Goal: Task Accomplishment & Management: Use online tool/utility

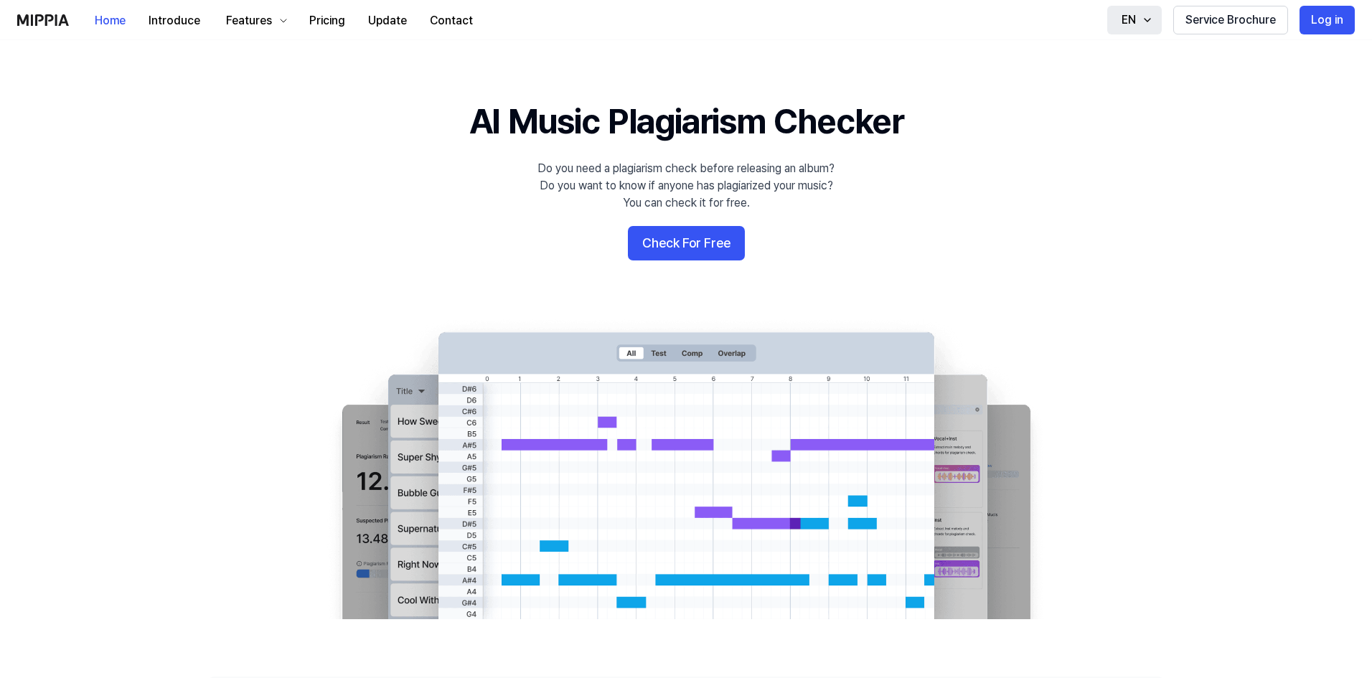
click at [1144, 22] on icon "button" at bounding box center [1147, 19] width 11 height 11
click at [1026, 55] on icon at bounding box center [1030, 57] width 11 height 11
click at [1028, 62] on icon at bounding box center [1030, 57] width 11 height 11
click at [1029, 62] on icon at bounding box center [1030, 57] width 11 height 11
click at [1029, 60] on icon at bounding box center [1031, 57] width 8 height 5
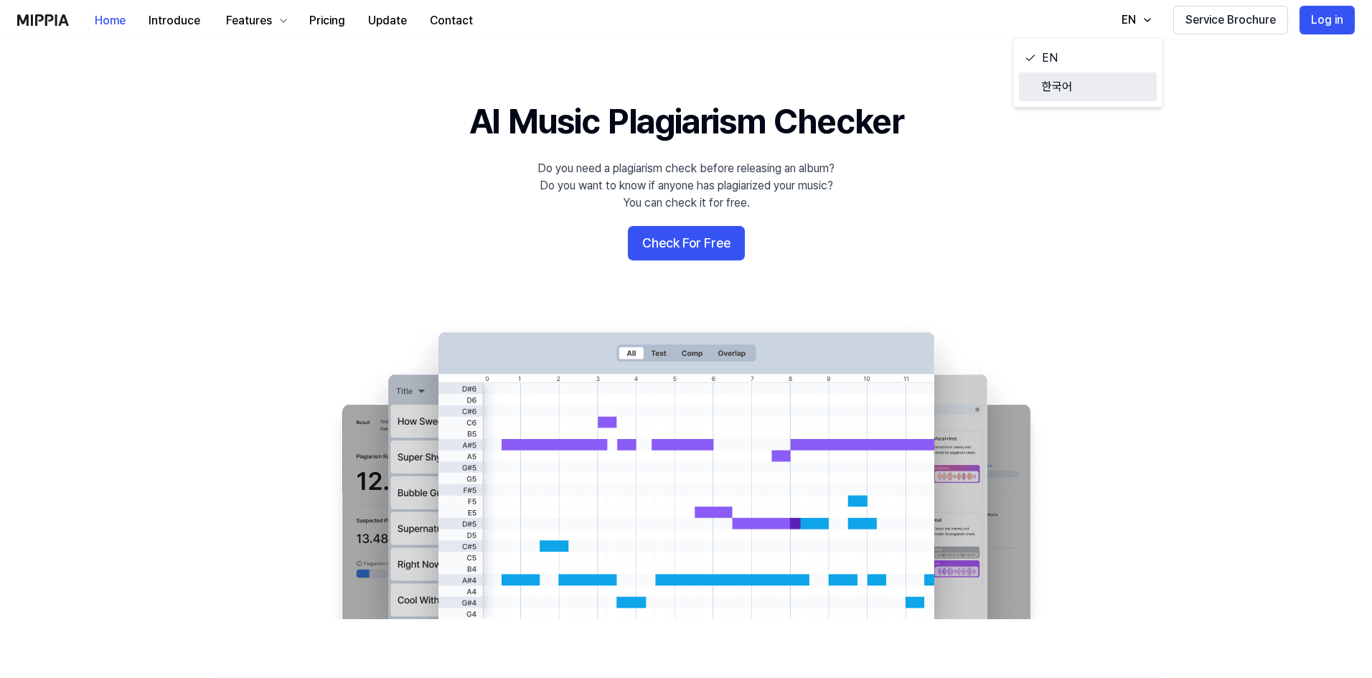
click at [1035, 83] on span at bounding box center [1030, 86] width 11 height 11
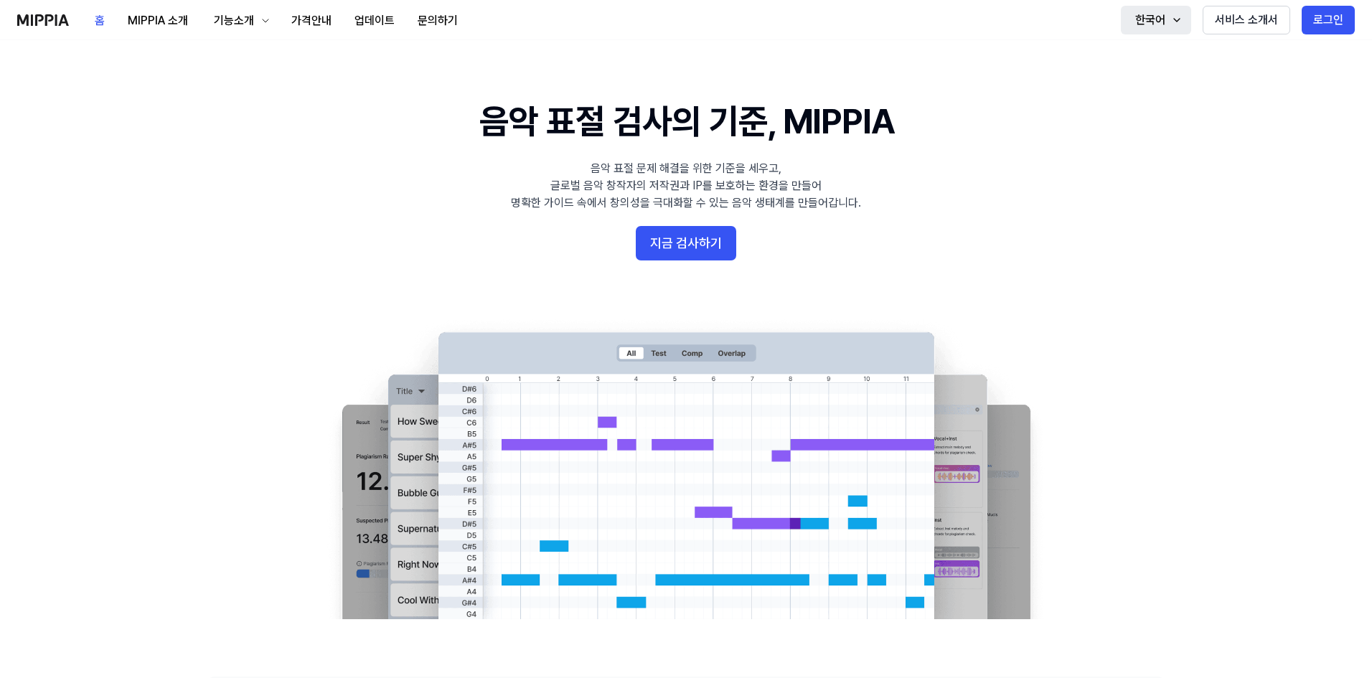
click at [1175, 21] on icon "button" at bounding box center [1176, 19] width 11 height 11
click at [1097, 55] on link "EN" at bounding box center [1117, 58] width 138 height 29
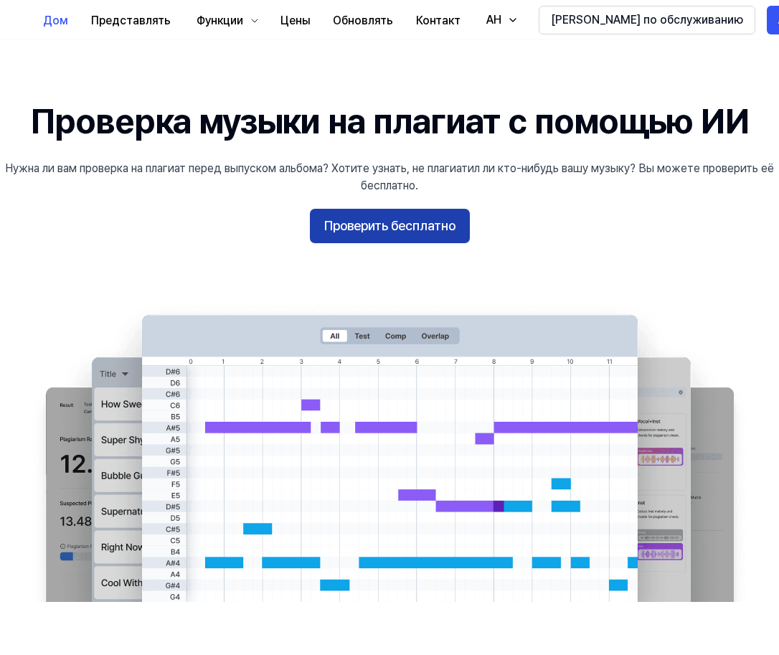
click at [391, 227] on font "Проверить бесплатно" at bounding box center [389, 225] width 131 height 15
click at [389, 223] on font "Проверить бесплатно" at bounding box center [389, 225] width 131 height 15
click at [386, 225] on font "Проверить бесплатно" at bounding box center [389, 225] width 131 height 15
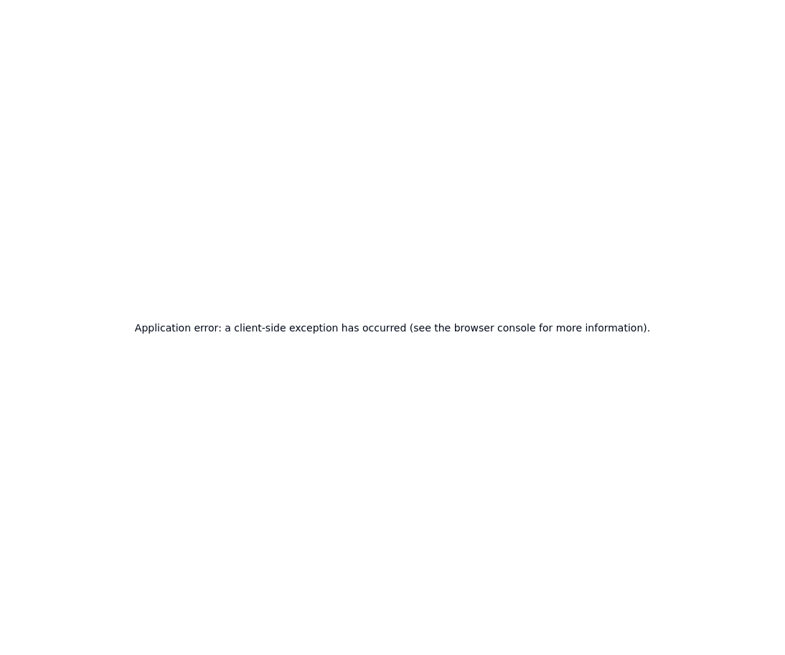
click at [382, 225] on div "Application error: a client-side exception has occurred (see the browser consol…" at bounding box center [392, 327] width 785 height 655
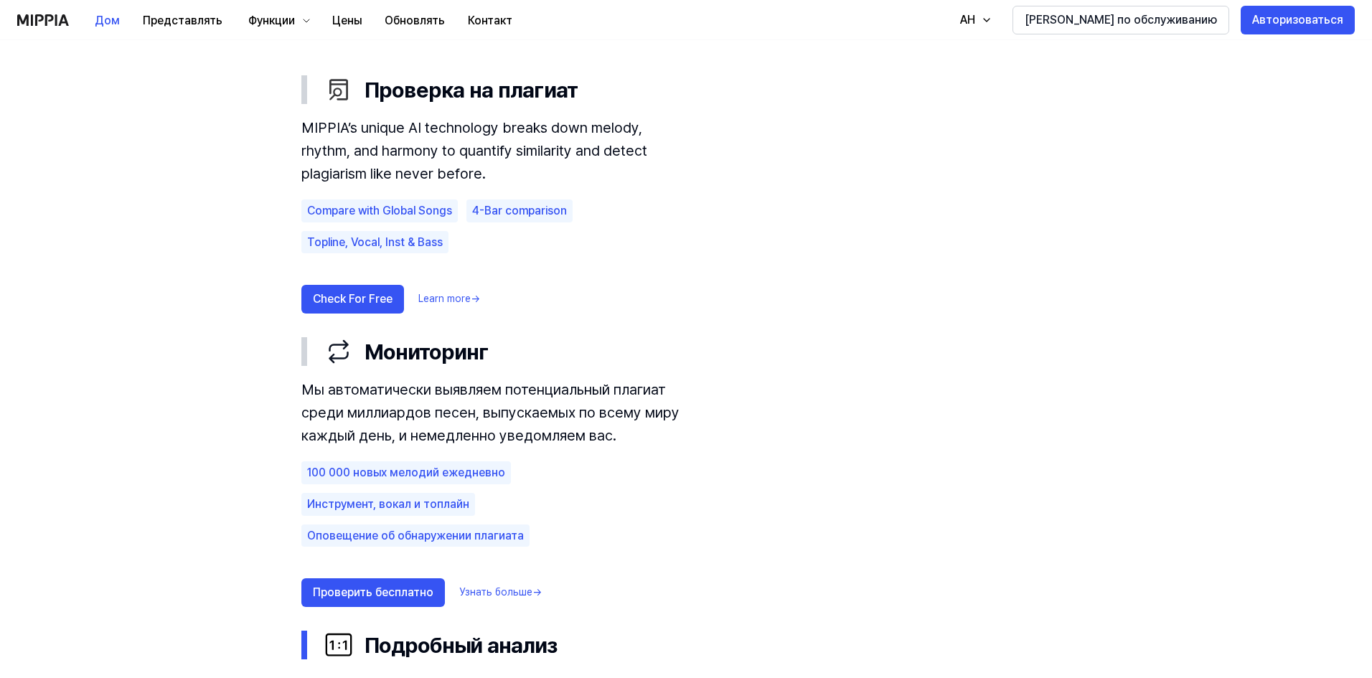
scroll to position [861, 0]
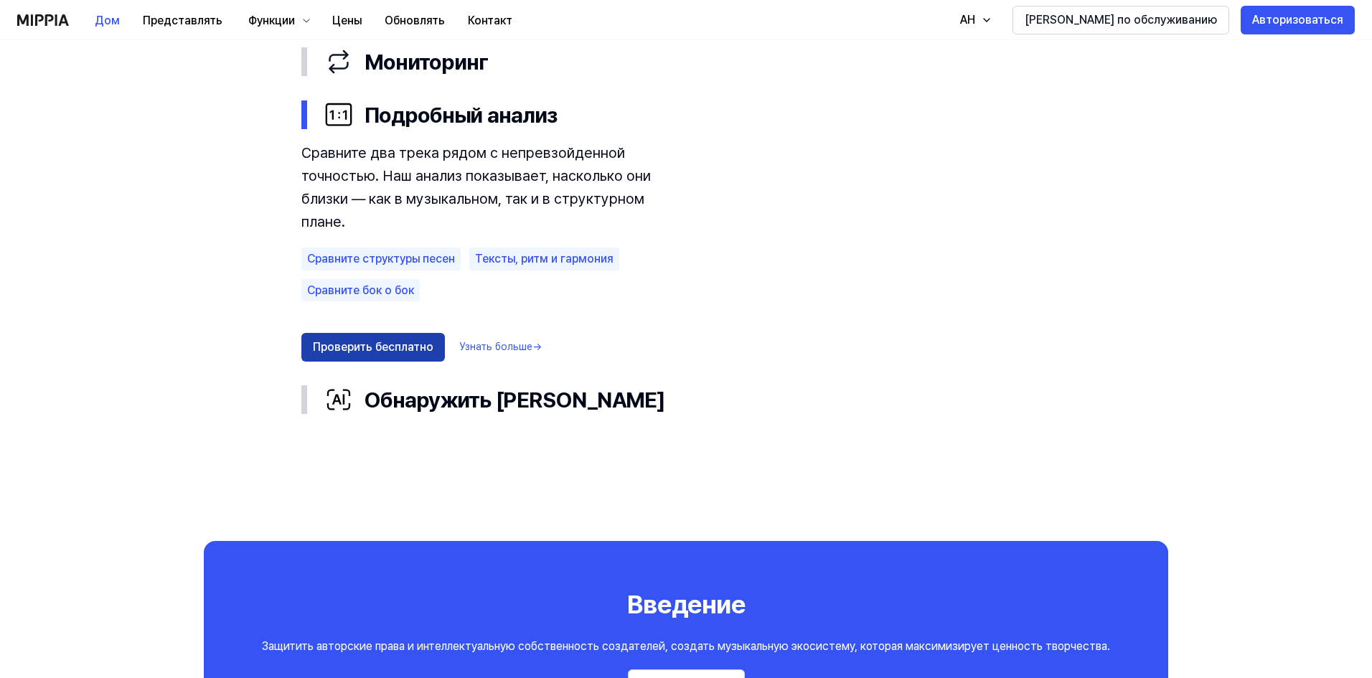
click at [342, 340] on font "Проверить бесплатно" at bounding box center [373, 347] width 121 height 14
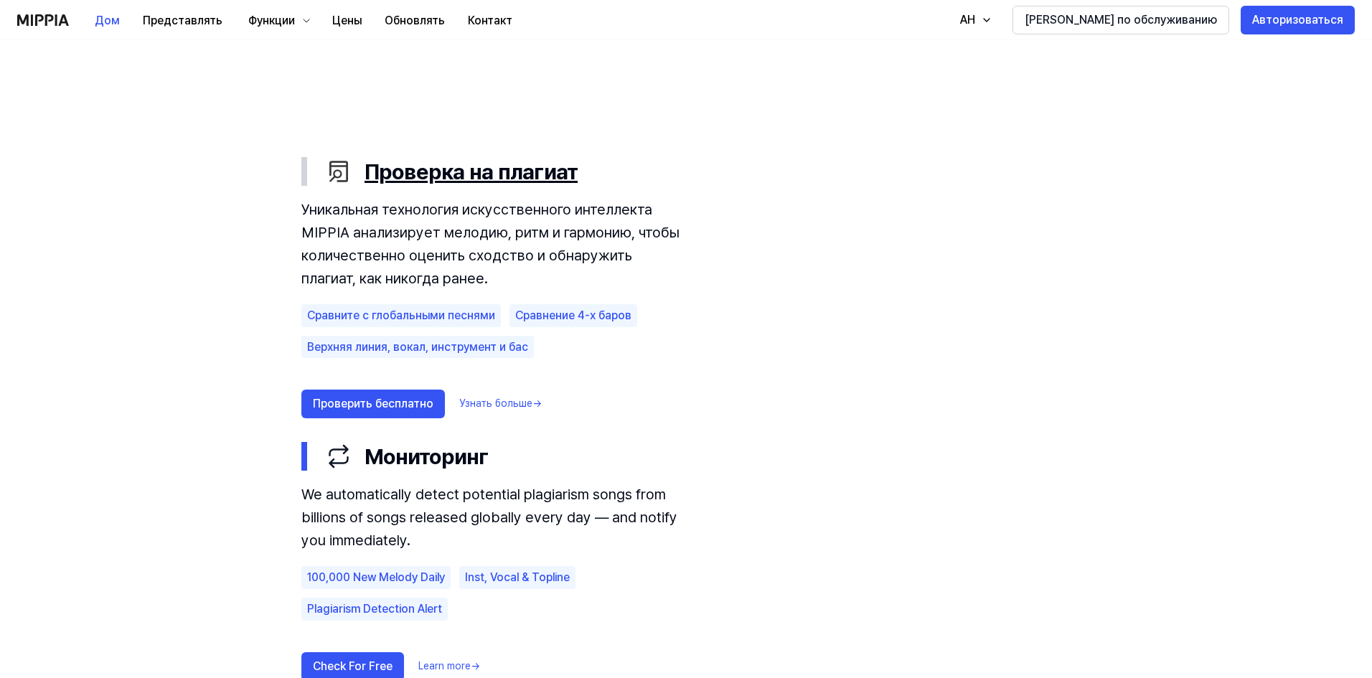
scroll to position [717, 0]
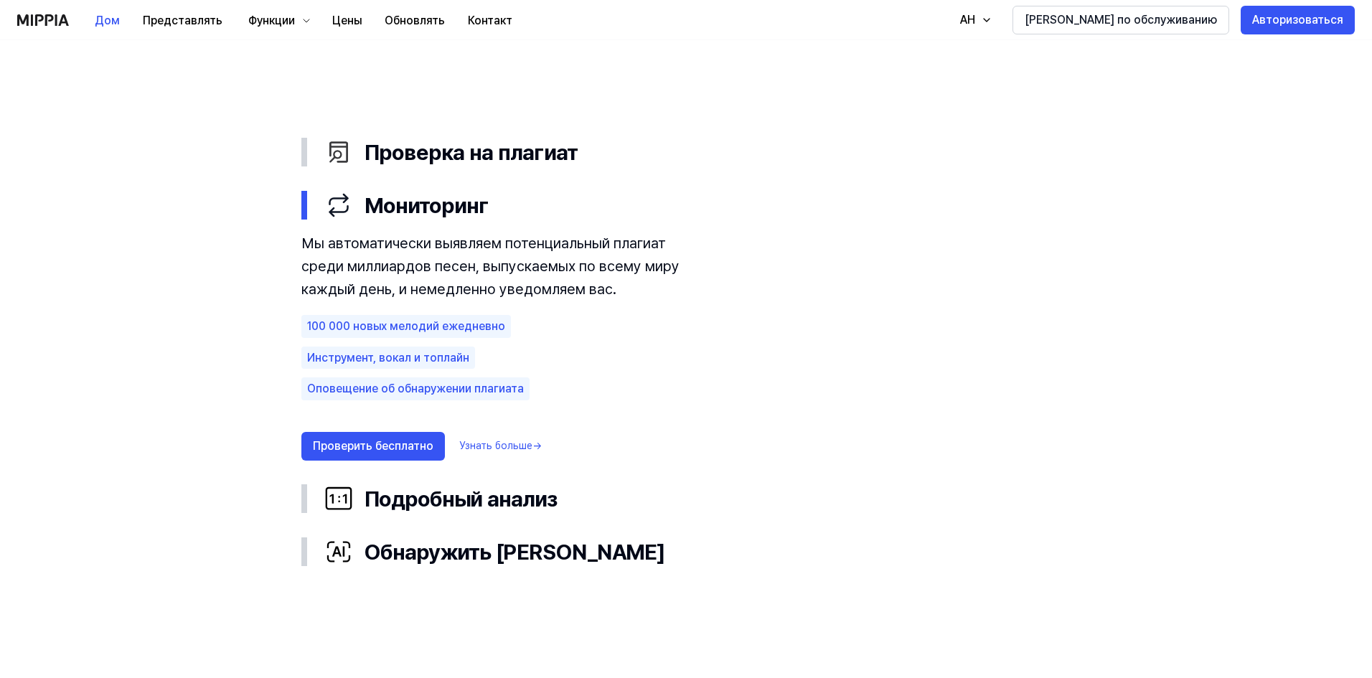
click at [494, 440] on font "Узнать больше" at bounding box center [495, 445] width 73 height 11
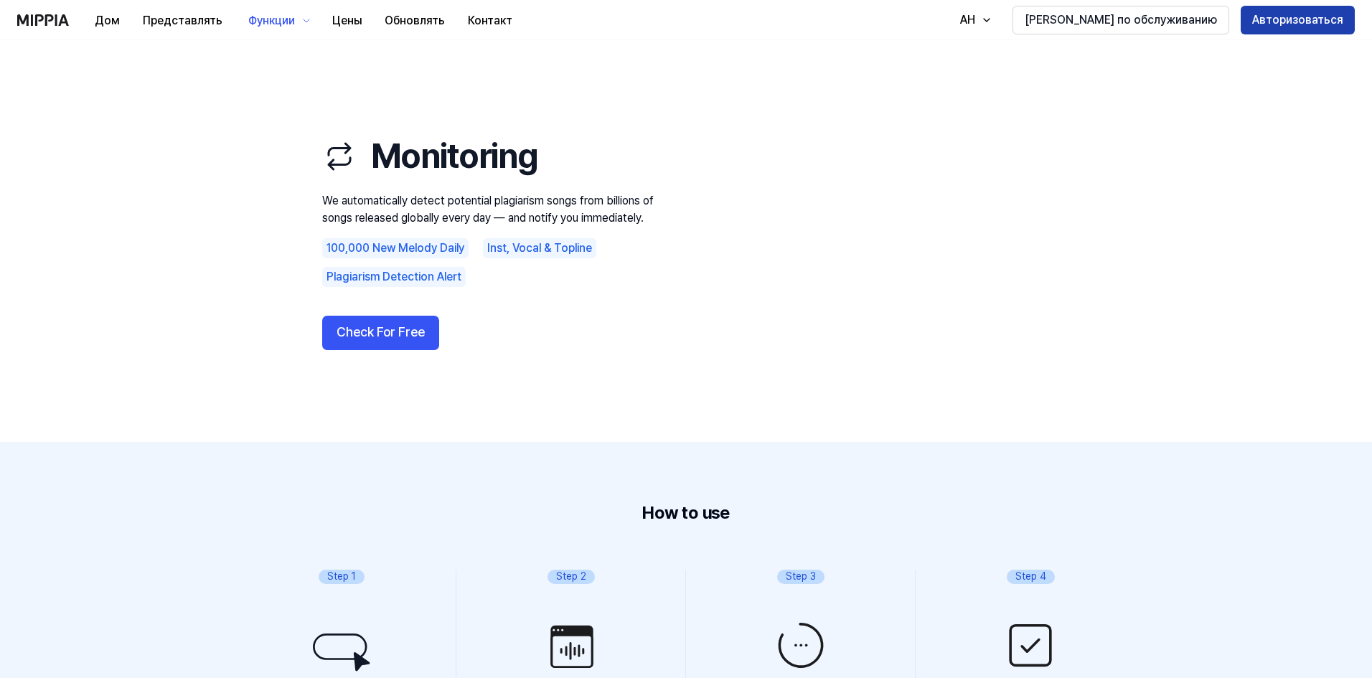
click at [1286, 18] on font "Авторизоваться" at bounding box center [1297, 20] width 91 height 14
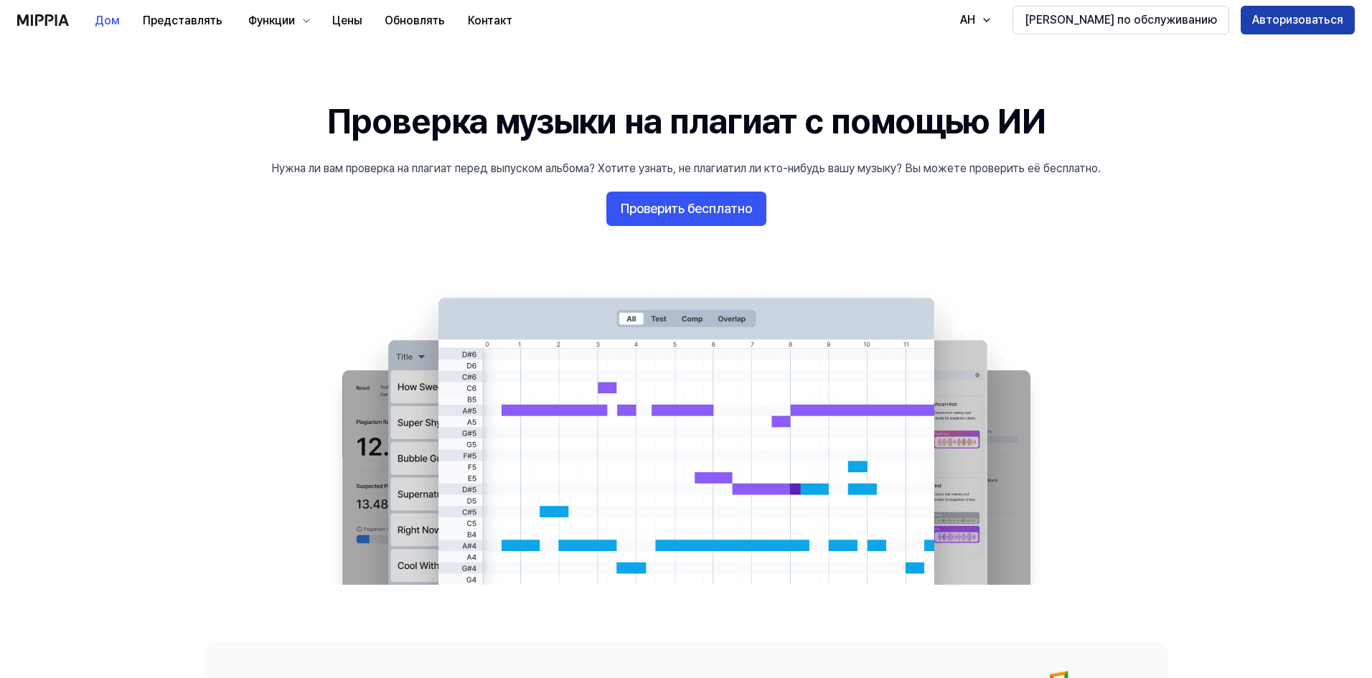
click at [1301, 21] on font "Авторизоваться" at bounding box center [1297, 20] width 91 height 14
